Goal: Task Accomplishment & Management: Manage account settings

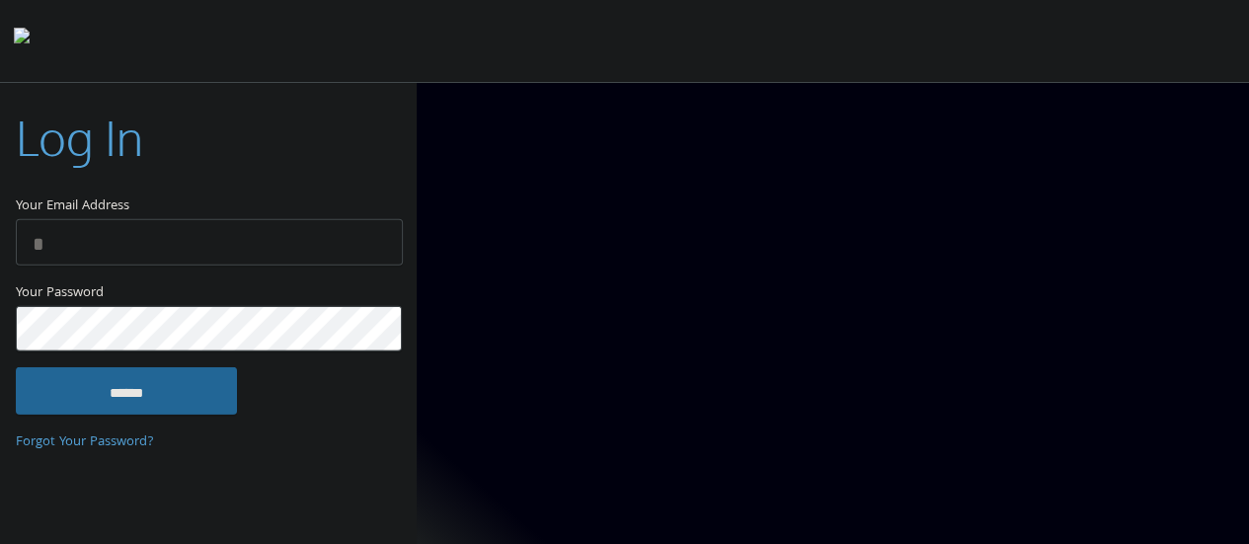
type input "**********"
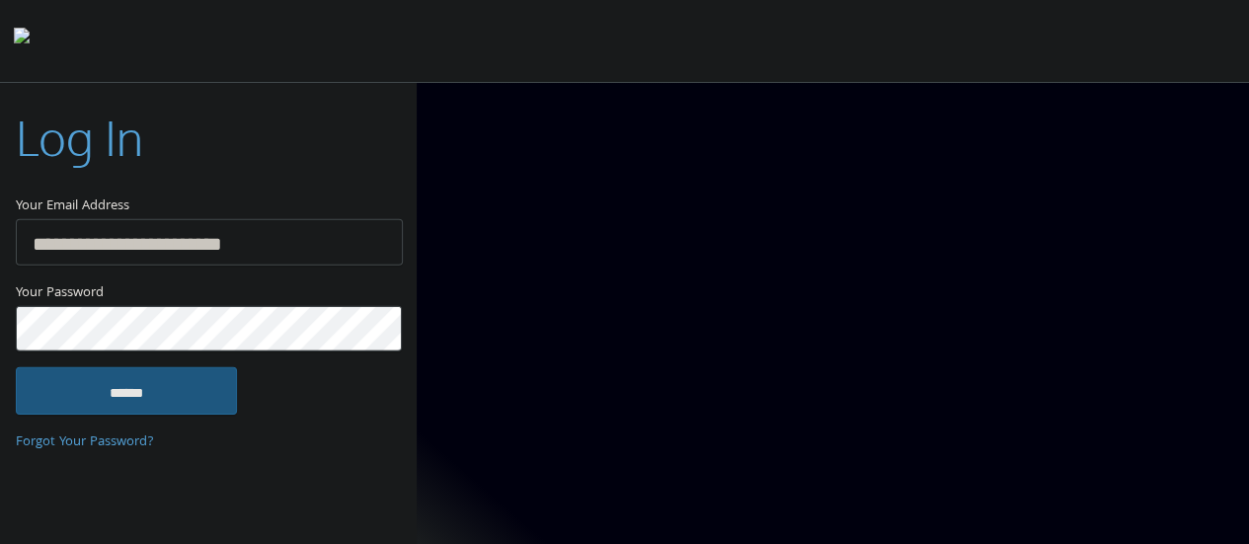
click at [150, 393] on input "******" at bounding box center [126, 390] width 221 height 47
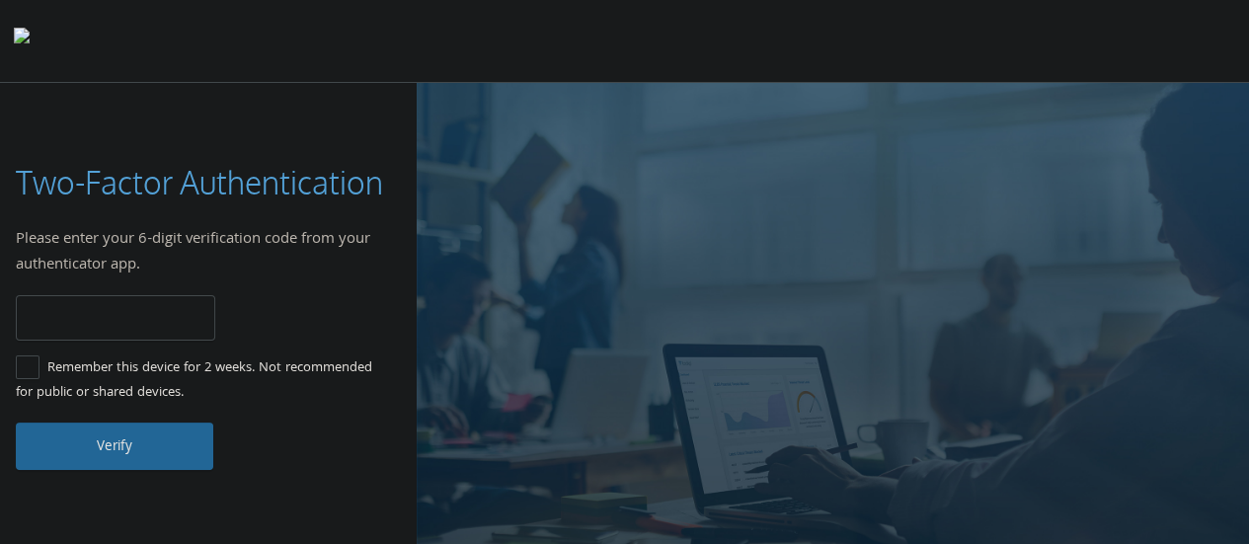
click at [104, 316] on input "number" at bounding box center [115, 318] width 199 height 46
type input "******"
